Goal: Complete application form

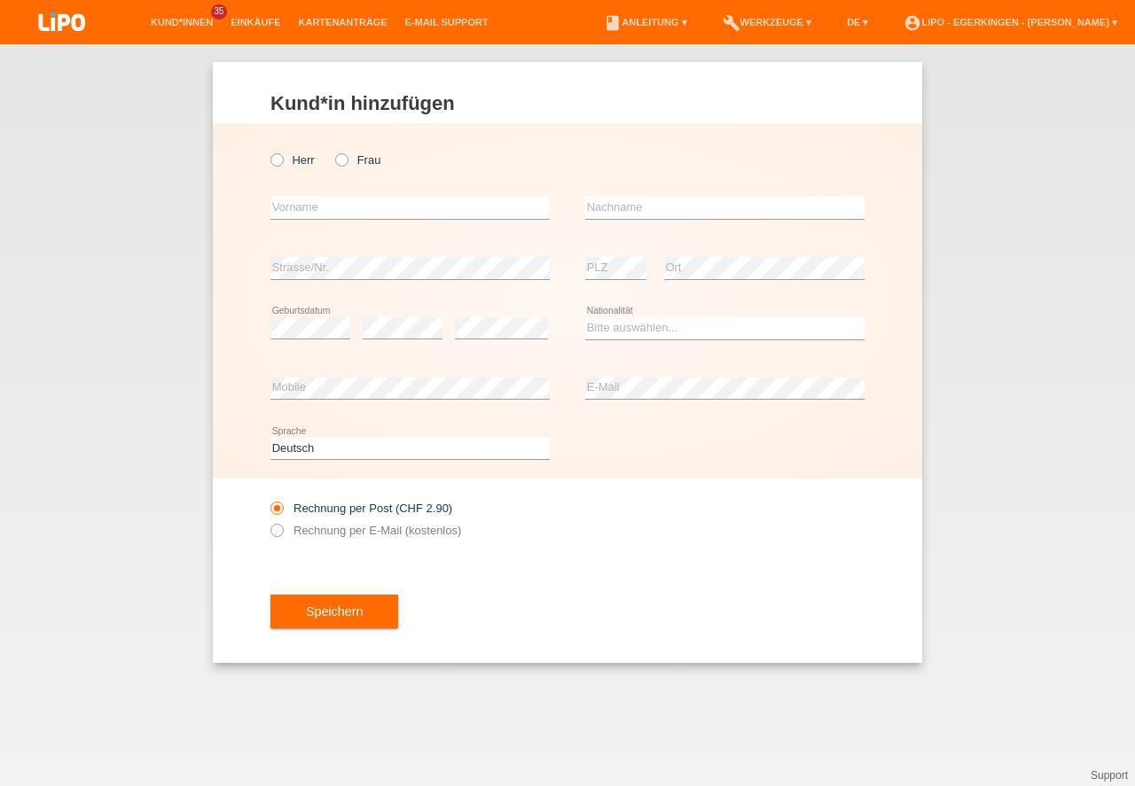
click at [332, 159] on div "Herr Frau" at bounding box center [409, 160] width 279 height 36
click at [332, 151] on icon at bounding box center [332, 151] width 0 height 0
click at [339, 163] on input "Frau" at bounding box center [341, 159] width 12 height 12
radio input "true"
click at [324, 207] on input "text" at bounding box center [409, 208] width 279 height 22
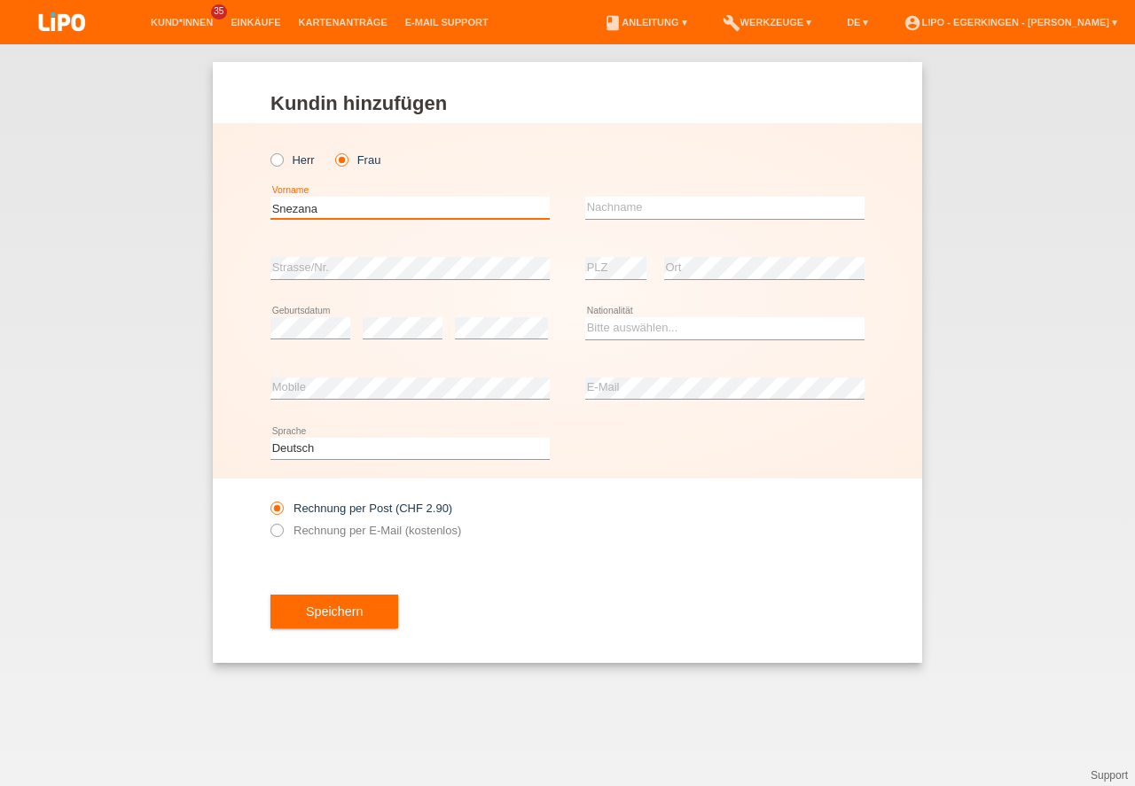
type input "Snezana"
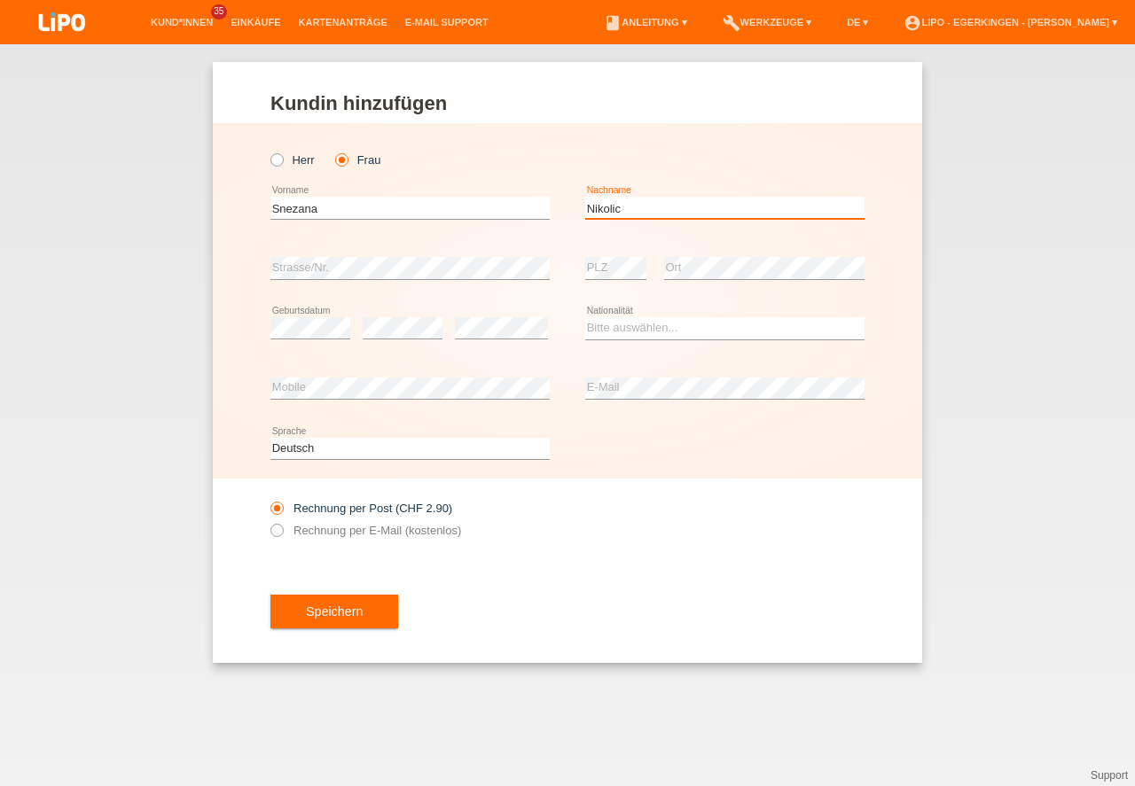
type input "Nikolic"
click at [686, 323] on select "Bitte auswählen... Schweiz Deutschland Liechtenstein Österreich ------------ Af…" at bounding box center [724, 327] width 279 height 21
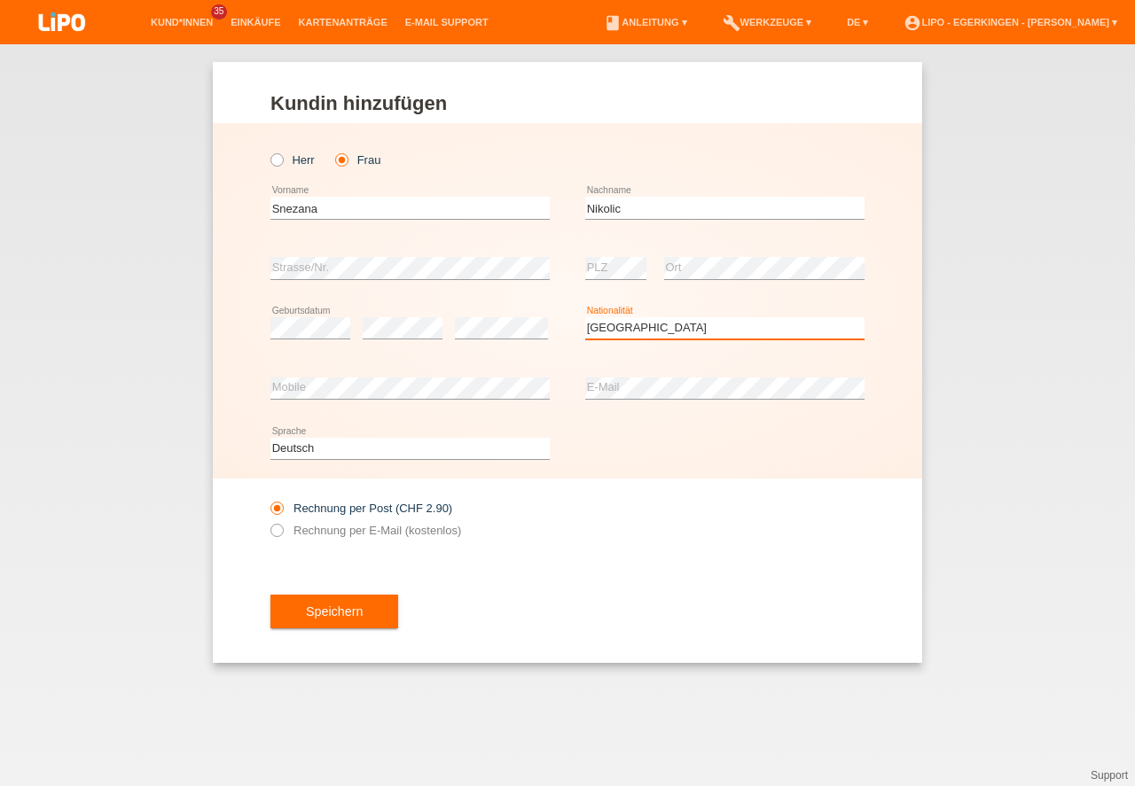
select select "RS"
click at [0, 0] on option "Serbien" at bounding box center [0, 0] width 0 height 0
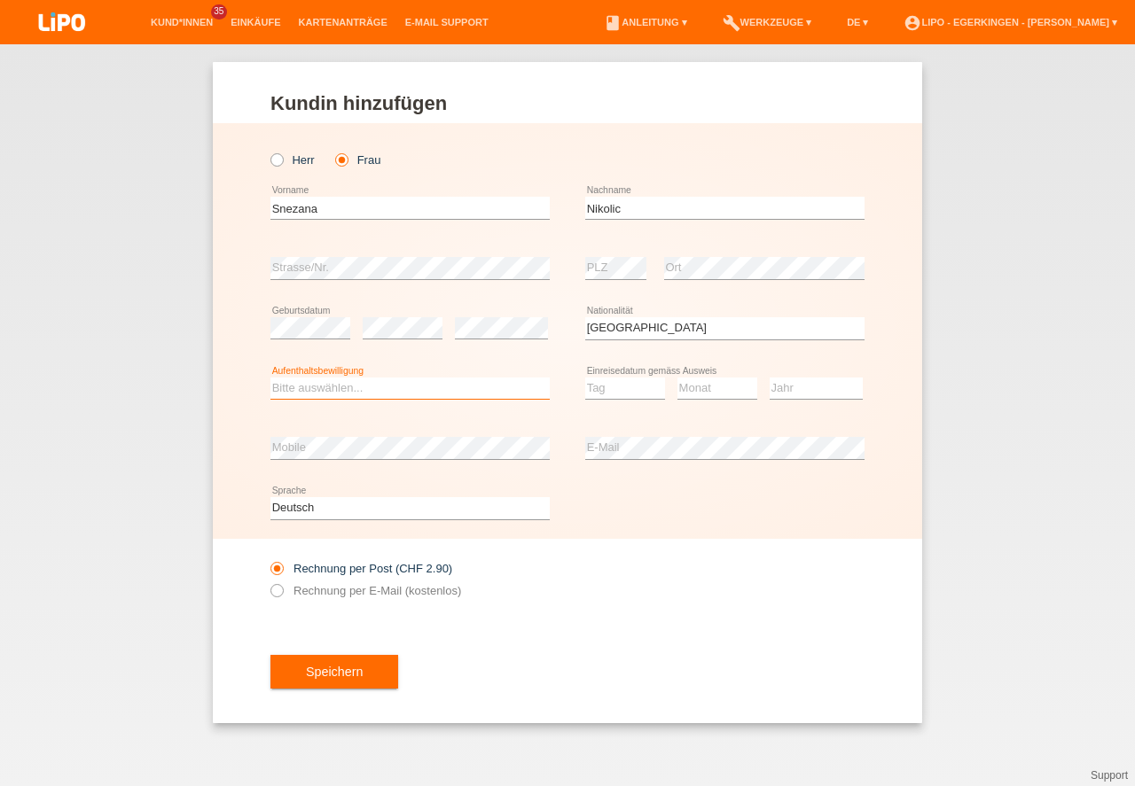
click at [483, 390] on select "Bitte auswählen... C B B - Flüchtlingsstatus Andere" at bounding box center [409, 388] width 279 height 21
select select "C"
click at [0, 0] on option "C" at bounding box center [0, 0] width 0 height 0
click at [592, 389] on select "Tag 01 02 03 04 05 06 07 08 09 10 11" at bounding box center [625, 388] width 80 height 21
select select "11"
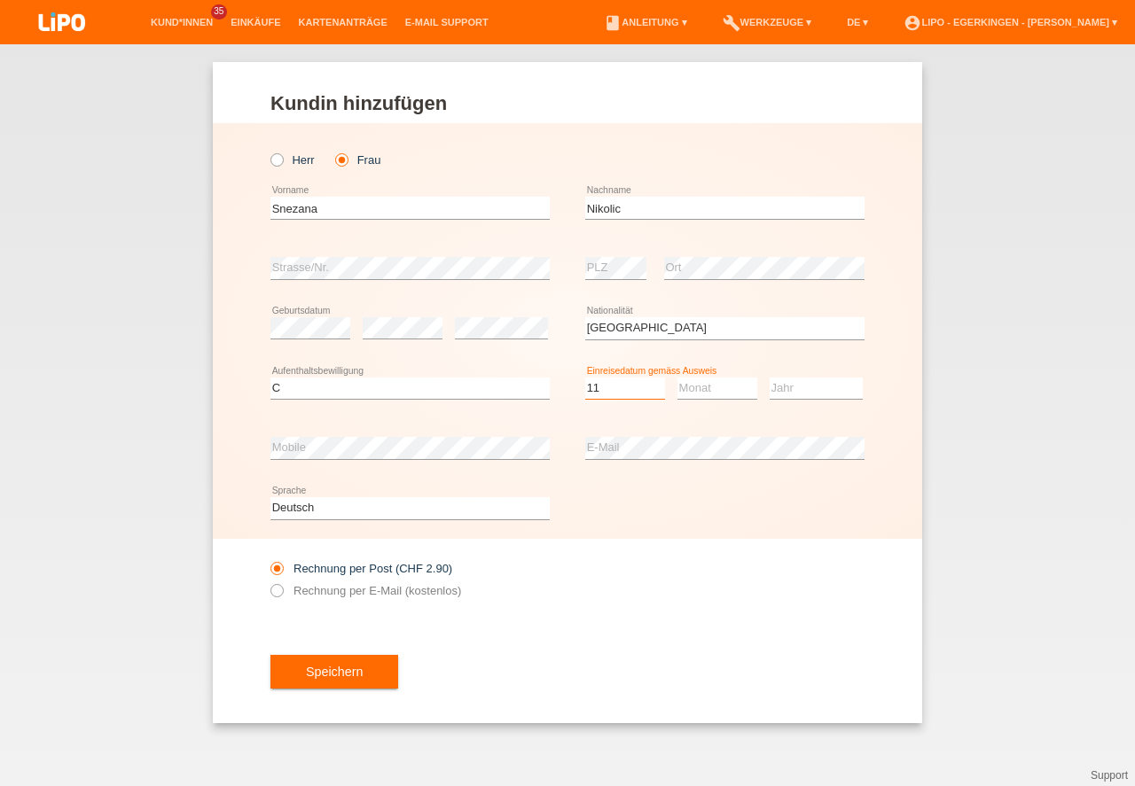
click at [0, 0] on option "11" at bounding box center [0, 0] width 0 height 0
click at [705, 391] on select "Monat 01 02 03 04 05 06 07 08 09 10 11" at bounding box center [717, 388] width 80 height 21
select select "12"
click at [0, 0] on option "12" at bounding box center [0, 0] width 0 height 0
click at [810, 365] on div "Jahr 2025 2024 2023 2022 2021 2020 2019 2018 2017" at bounding box center [815, 389] width 93 height 60
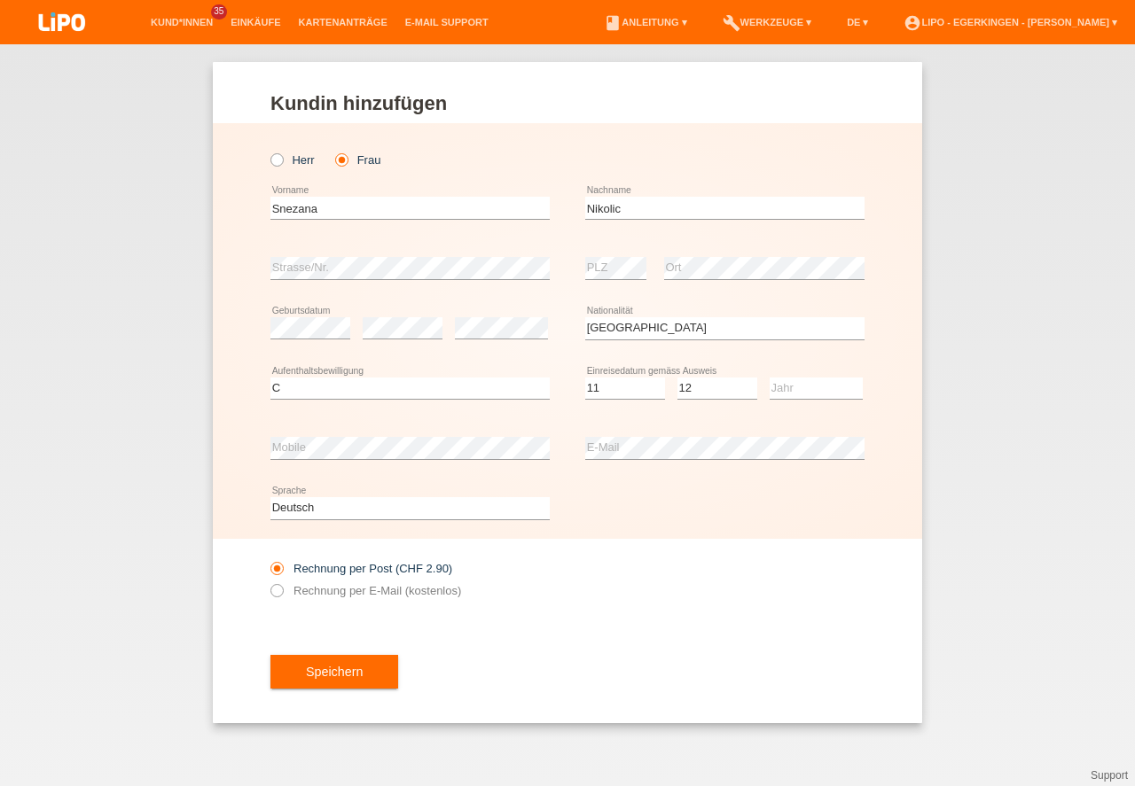
click at [808, 376] on div "Jahr 2025 2024 2023 2022 2021 2020 2019 2018 2017" at bounding box center [815, 389] width 93 height 60
click at [804, 378] on select "Jahr 2025 2024 2023 2022 2021 2020 2019 2018 2017 2016 2015 2014 2013 2012 2011…" at bounding box center [815, 388] width 93 height 21
select select "2000"
click at [0, 0] on option "2000" at bounding box center [0, 0] width 0 height 0
click at [400, 595] on label "Rechnung per E-Mail (kostenlos)" at bounding box center [365, 590] width 191 height 13
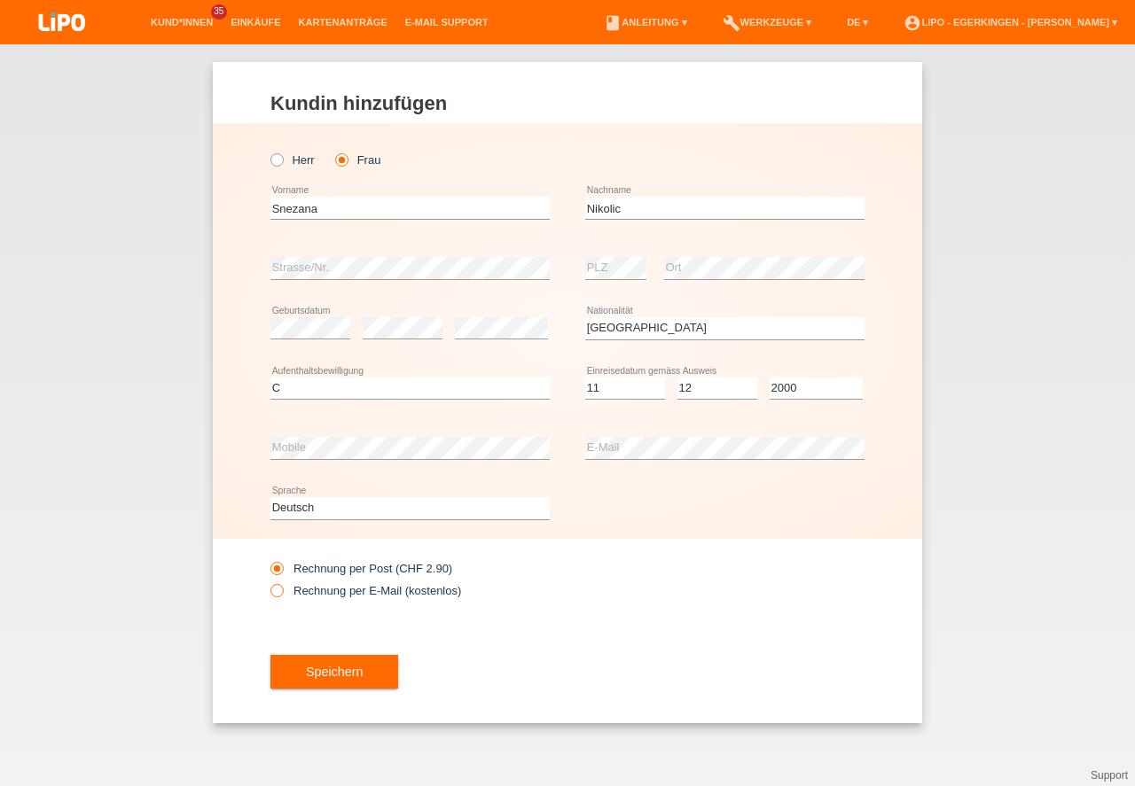
click at [282, 595] on input "Rechnung per E-Mail (kostenlos)" at bounding box center [276, 595] width 12 height 22
radio input "true"
click at [358, 670] on button "Speichern" at bounding box center [334, 672] width 128 height 34
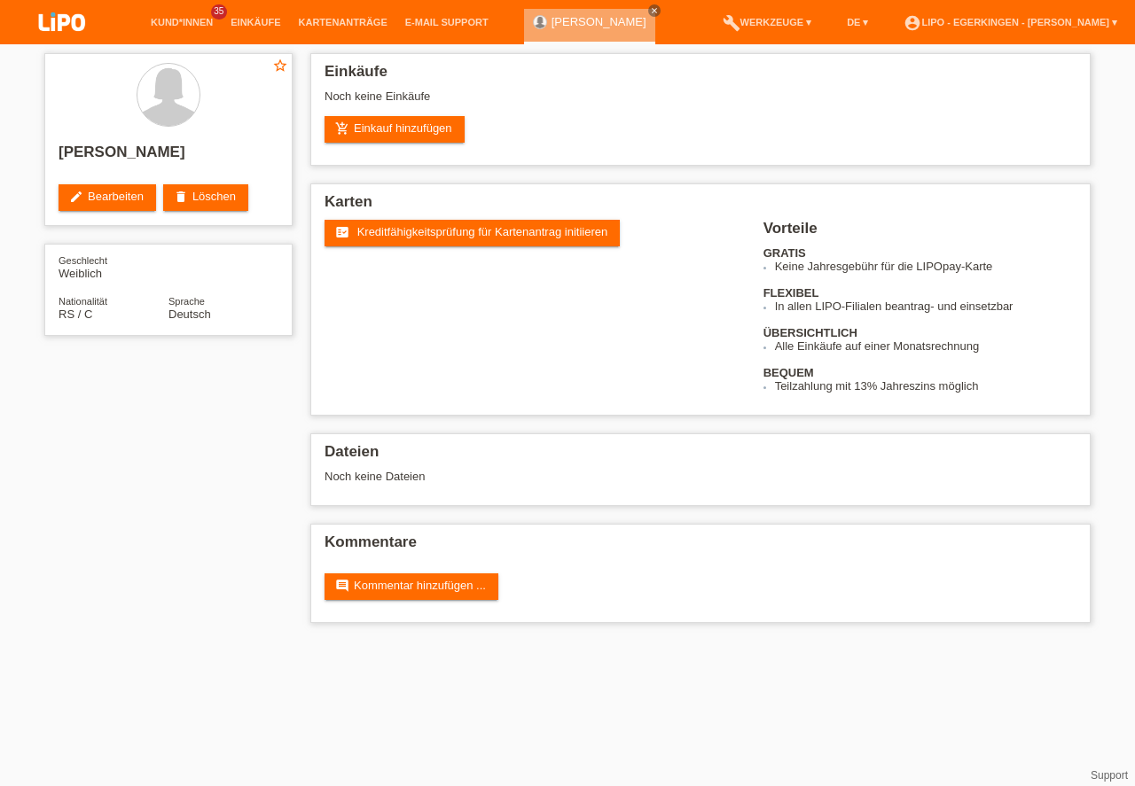
click at [429, 233] on span "Kreditfähigkeitsprüfung für Kartenantrag initiieren" at bounding box center [482, 231] width 251 height 13
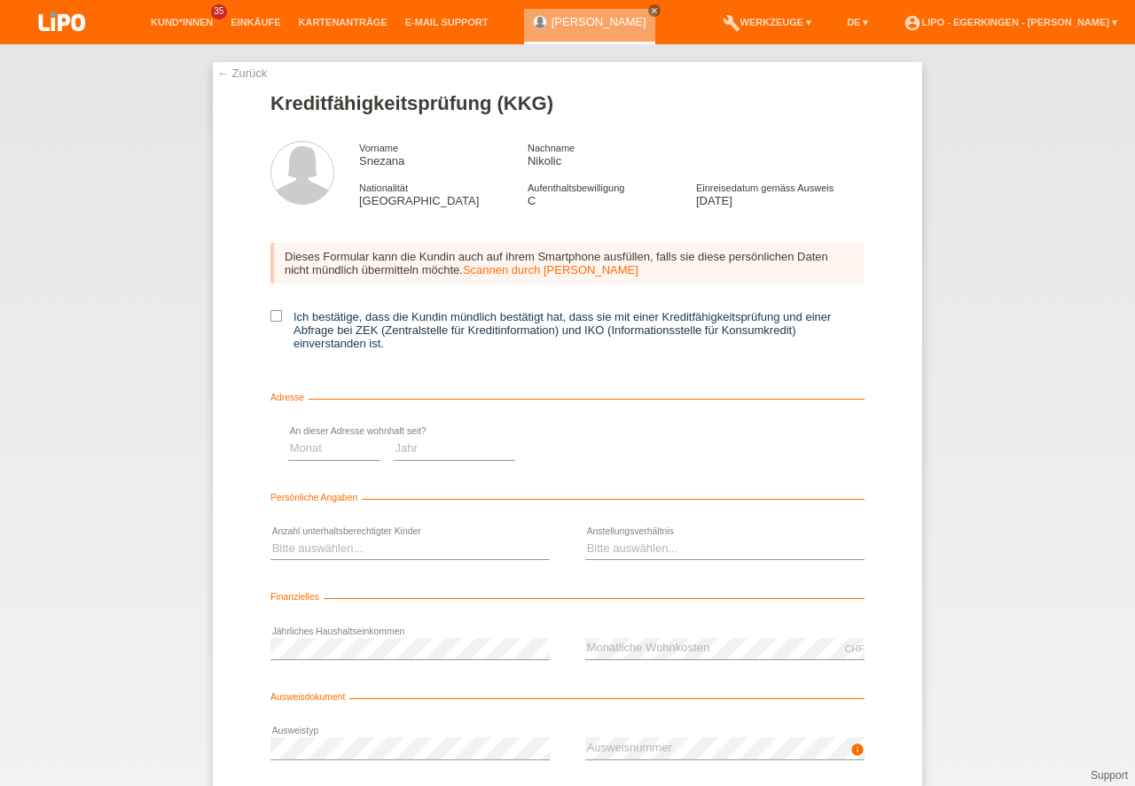
click at [270, 317] on icon at bounding box center [276, 316] width 12 height 12
click at [270, 317] on input "Ich bestätige, dass die Kundin mündlich bestätigt hat, dass sie mit einer Kredi…" at bounding box center [276, 316] width 12 height 12
checkbox input "true"
click at [609, 444] on select "Monat 01 02 03 04 05 06 07 08 09 10" at bounding box center [631, 448] width 92 height 21
select select "06"
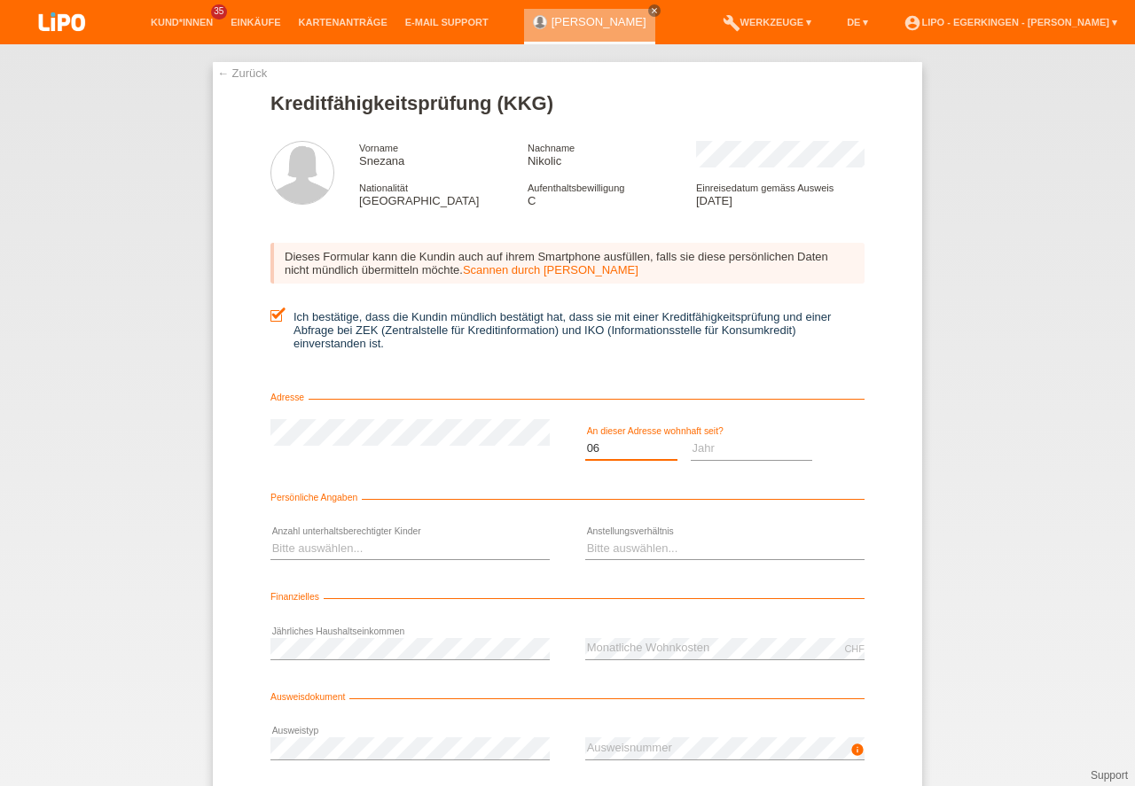
click at [0, 0] on option "06" at bounding box center [0, 0] width 0 height 0
click at [718, 446] on select "Jahr 2025 2024 2023 2022 2021 2020 2019 2018 2017 2016 2015 2014 2013 2012 2011…" at bounding box center [752, 448] width 122 height 21
select select "2011"
click at [0, 0] on option "2011" at bounding box center [0, 0] width 0 height 0
click at [429, 553] on select "Bitte auswählen... 0 1 2 3 4 5 6 7 8 9" at bounding box center [409, 548] width 279 height 21
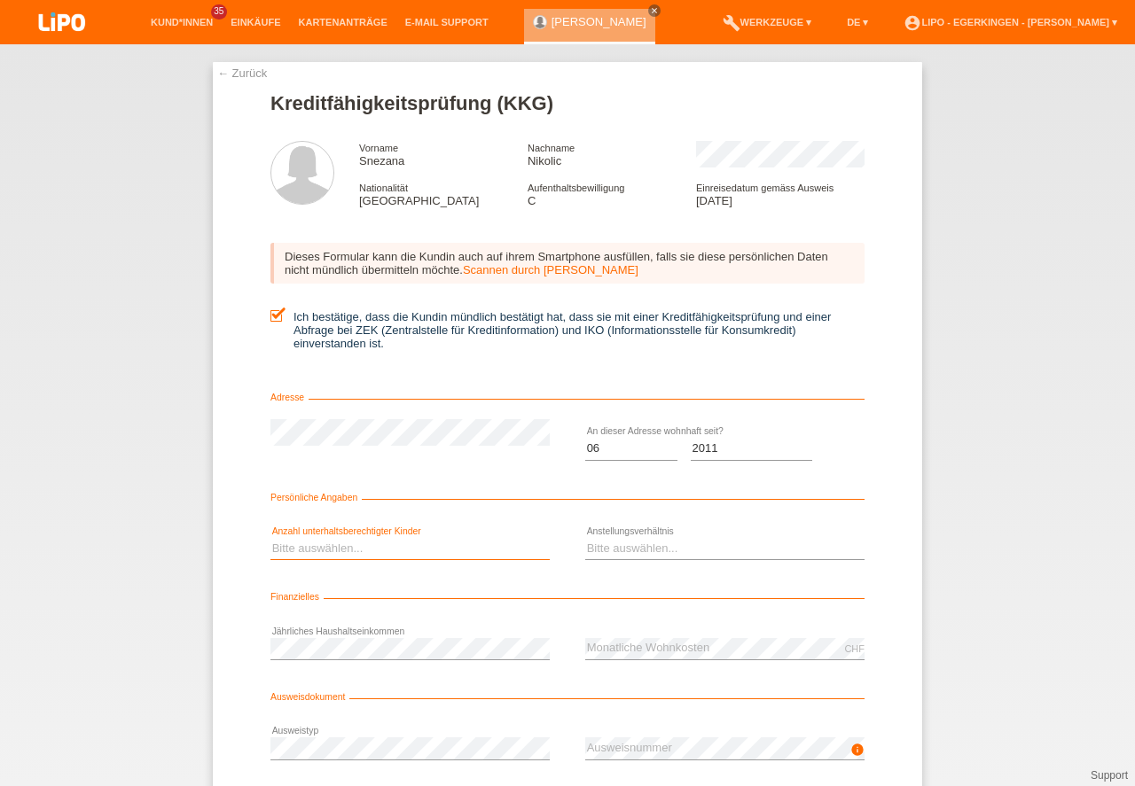
select select "0"
click at [0, 0] on option "0" at bounding box center [0, 0] width 0 height 0
click at [632, 548] on select "Bitte auswählen... Unbefristet Befristet Lehrling/Student Pensioniert Nicht arb…" at bounding box center [724, 548] width 279 height 21
select select "UNEMPLOYED"
click at [0, 0] on option "Nicht arbeitstätig" at bounding box center [0, 0] width 0 height 0
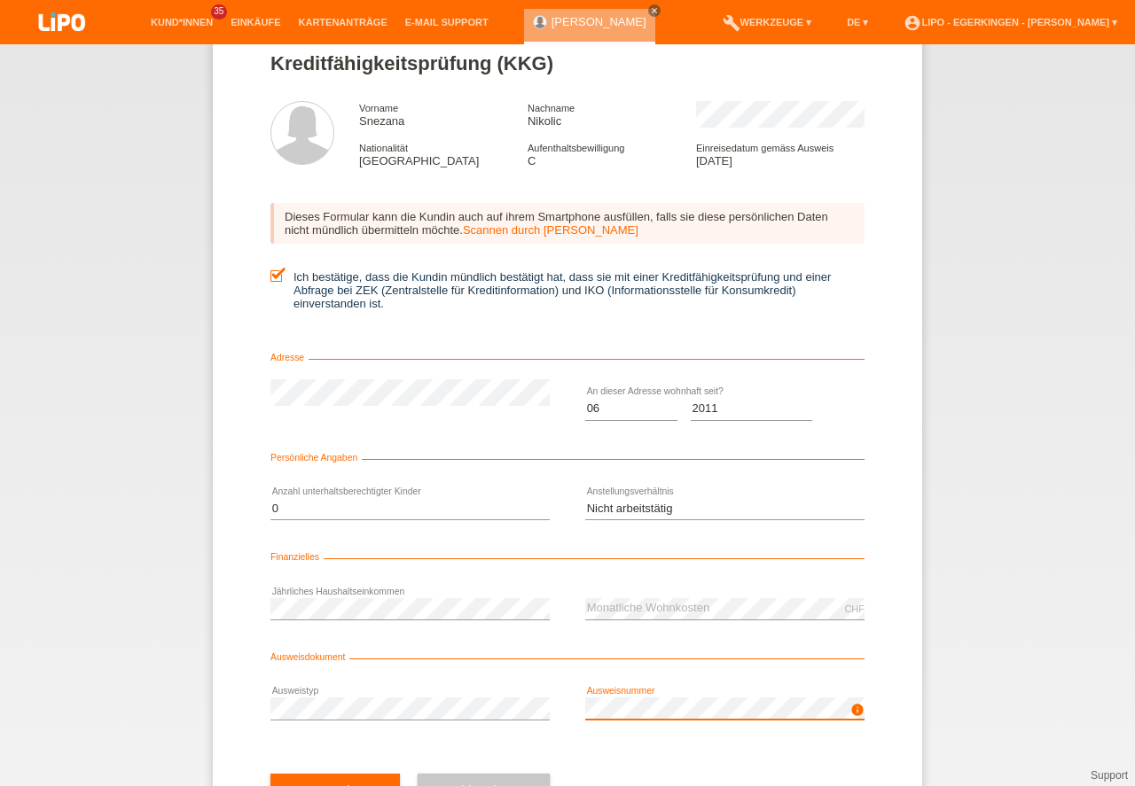
scroll to position [117, 0]
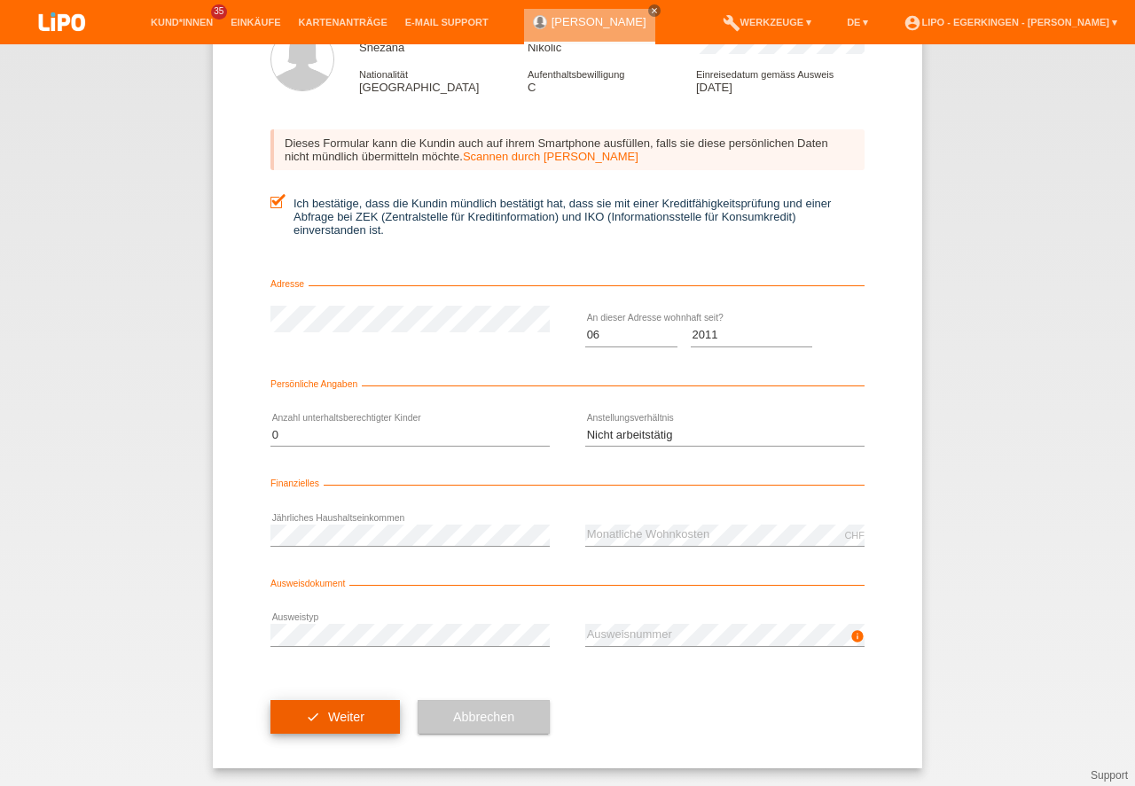
click at [321, 707] on button "check Weiter" at bounding box center [334, 717] width 129 height 34
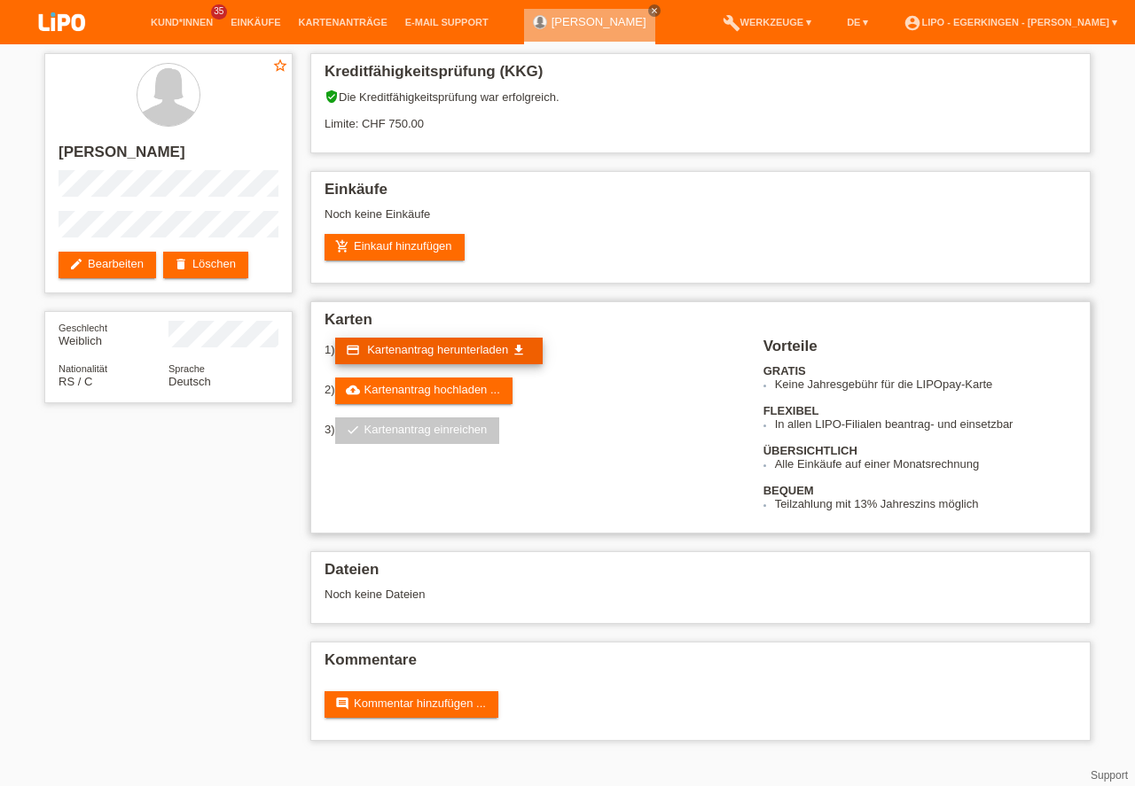
click at [451, 350] on span "Kartenantrag herunterladen" at bounding box center [437, 349] width 141 height 13
click at [867, 183] on h2 "Einkäufe" at bounding box center [700, 194] width 752 height 27
